Goal: Check status

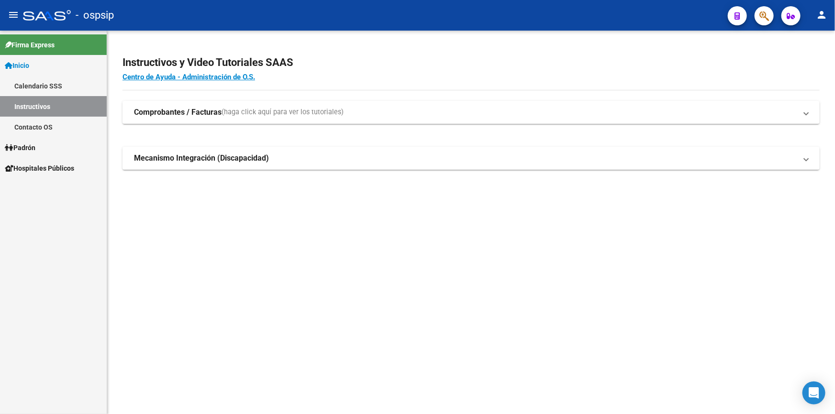
click at [668, 72] on h4 "Centro de Ayuda - Administración de O.S." at bounding box center [471, 77] width 697 height 11
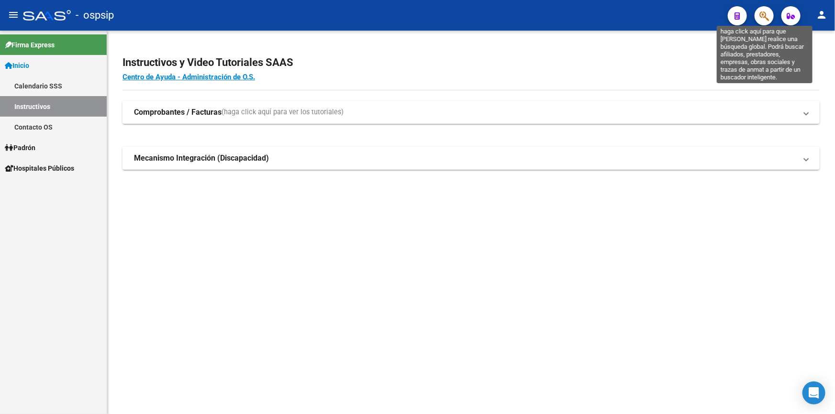
click at [765, 19] on icon "button" at bounding box center [765, 16] width 10 height 11
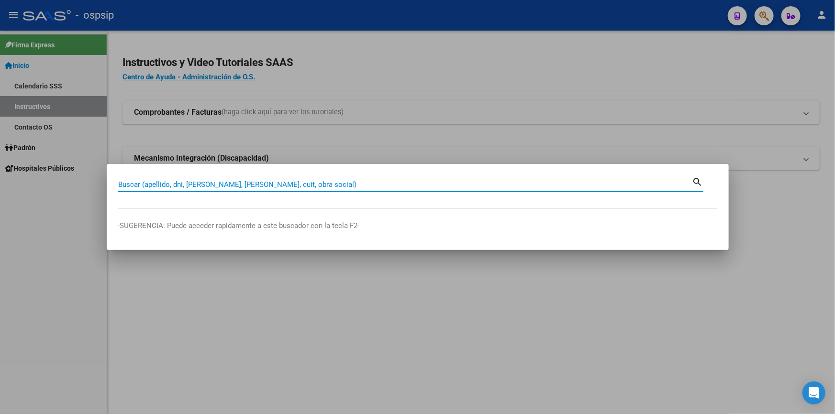
paste input "46808007"
type input "46808007"
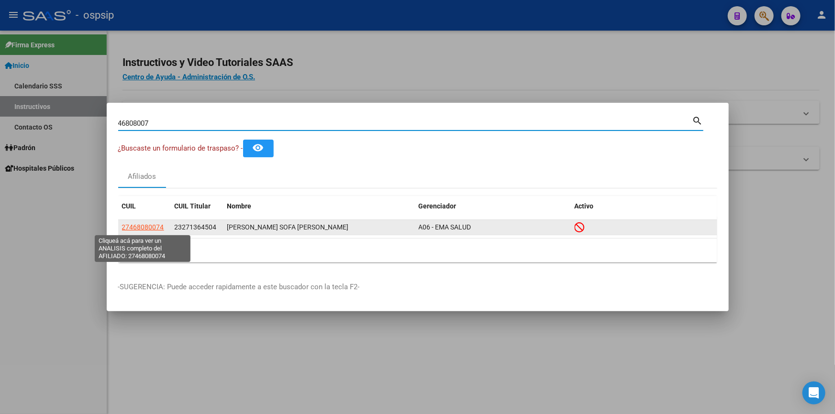
click at [152, 227] on span "27468080074" at bounding box center [143, 228] width 42 height 8
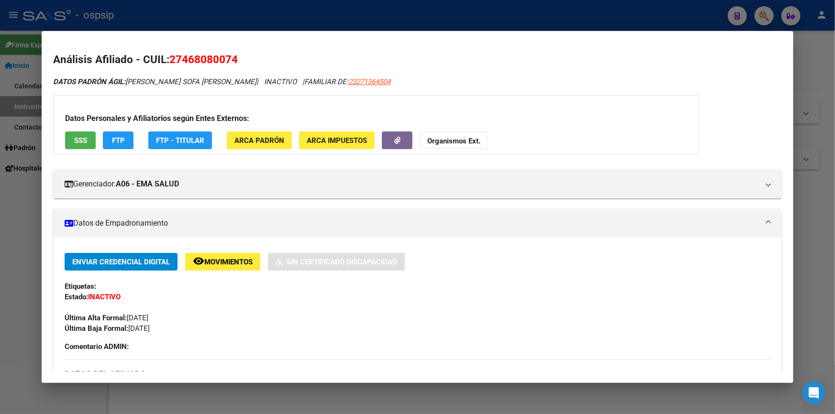
click at [288, 10] on div at bounding box center [417, 207] width 835 height 414
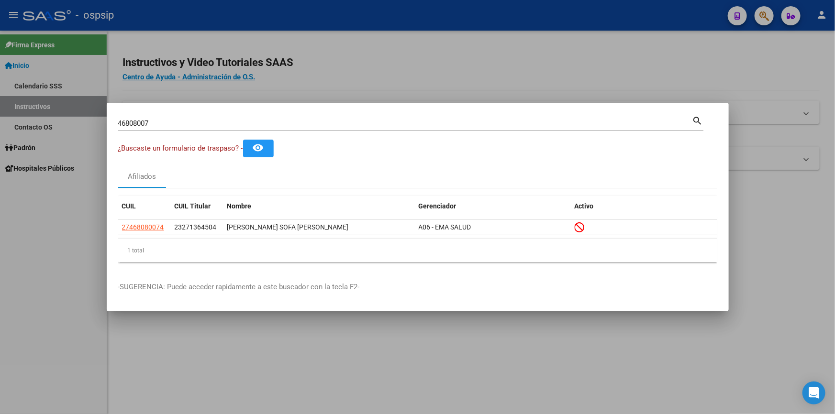
drag, startPoint x: 154, startPoint y: 122, endPoint x: 105, endPoint y: 125, distance: 48.9
click at [105, 125] on div "46808007 Buscar (apellido, dni, cuil, nro traspaso, cuit, obra social) search ¿…" at bounding box center [417, 207] width 835 height 414
drag, startPoint x: 178, startPoint y: 127, endPoint x: 107, endPoint y: 128, distance: 70.4
click at [107, 128] on mat-dialog-content "46808007 Buscar (apellido, dni, cuil, nro traspaso, cuit, obra social) search ¿…" at bounding box center [418, 192] width 622 height 156
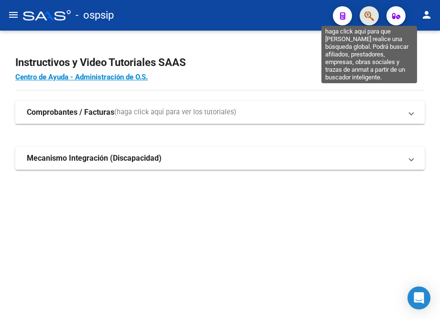
click at [370, 21] on span "button" at bounding box center [370, 16] width 10 height 20
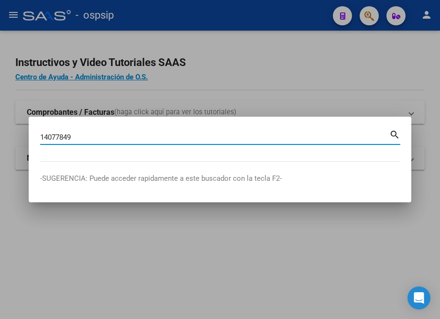
type input "14077849"
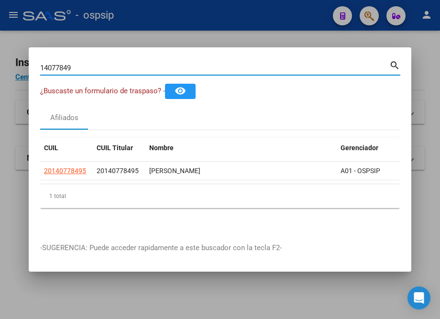
drag, startPoint x: 104, startPoint y: 64, endPoint x: 39, endPoint y: 70, distance: 65.9
click at [39, 70] on mat-dialog-content "14077849 Buscar (apellido, dni, cuil, nro traspaso, cuit, obra social) search ¿…" at bounding box center [220, 145] width 383 height 172
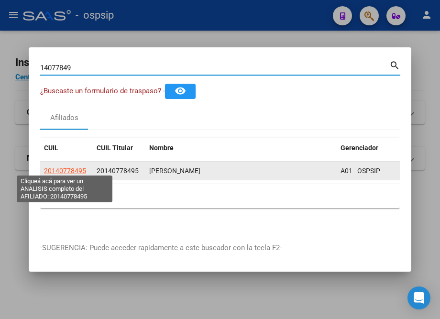
click at [77, 168] on span "20140778495" at bounding box center [65, 171] width 42 height 8
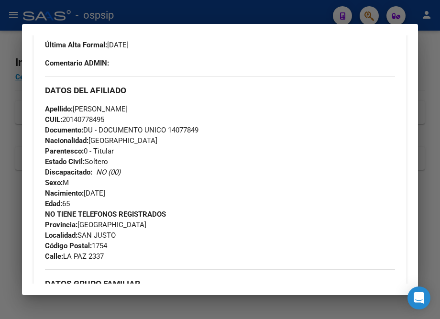
scroll to position [261, 0]
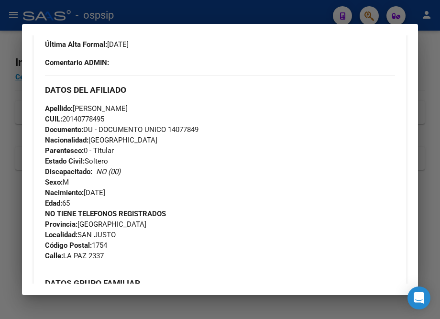
drag, startPoint x: 102, startPoint y: 262, endPoint x: 35, endPoint y: 114, distance: 162.1
click at [35, 114] on div "Enviar Credencial Digital remove_red_eye Movimientos Sin Certificado Discapacid…" at bounding box center [220, 195] width 373 height 426
copy div "Apellido: CARLOS RENE GONZALEZ CUIL: 20140778495 Documento: DU - DOCUMENTO UNIC…"
